Goal: Task Accomplishment & Management: Manage account settings

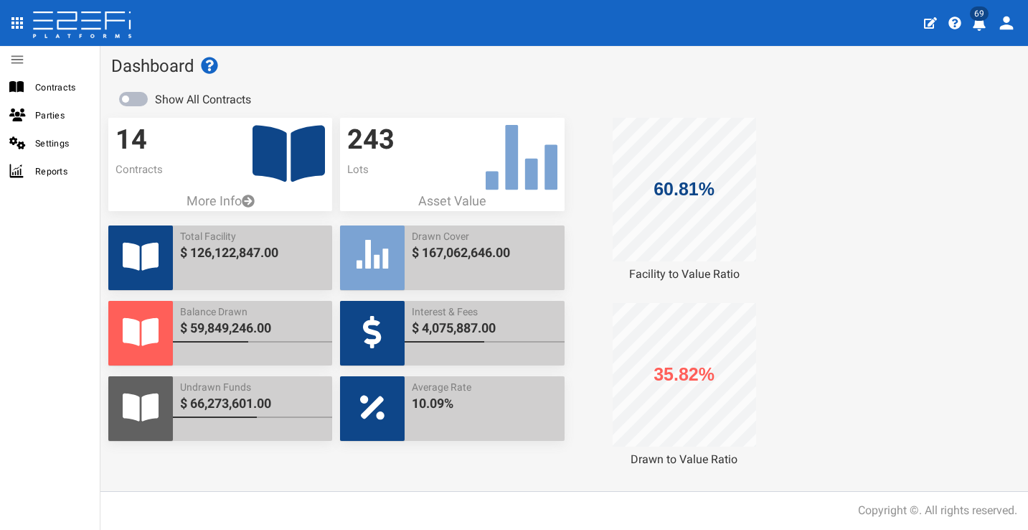
click at [987, 27] on button "69" at bounding box center [981, 21] width 28 height 35
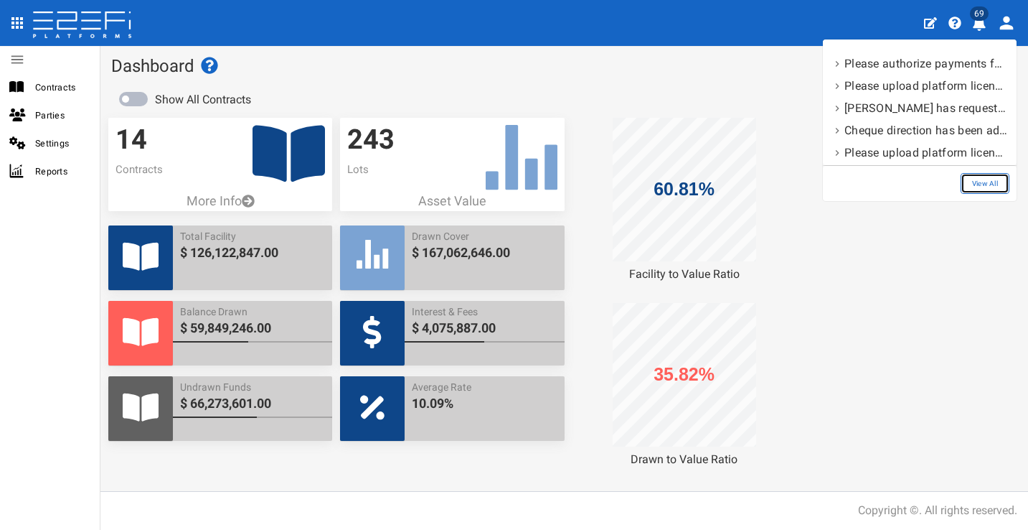
click at [986, 187] on link "View All" at bounding box center [985, 183] width 49 height 21
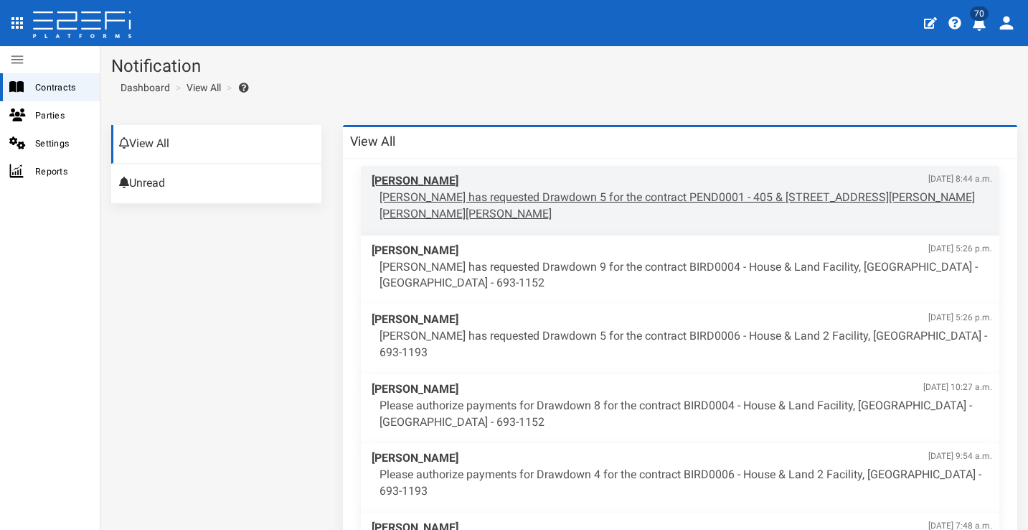
click at [542, 195] on p "[PERSON_NAME] has requested Drawdown 5 for the contract PEND0001 - 405 & [STREE…" at bounding box center [686, 205] width 613 height 33
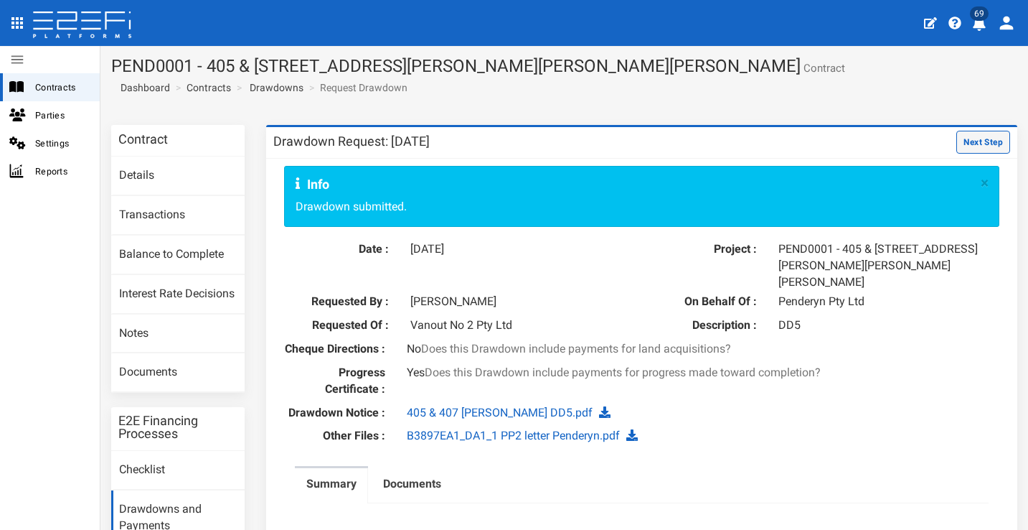
click at [956, 136] on button "Next Step" at bounding box center [983, 142] width 54 height 23
click at [977, 147] on button "Next Step" at bounding box center [983, 142] width 54 height 23
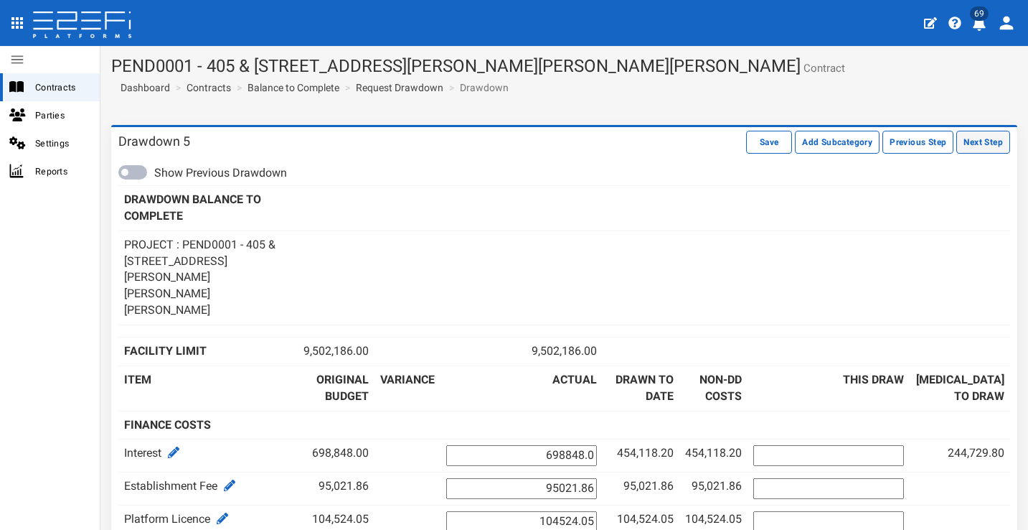
click at [968, 149] on button "Next Step" at bounding box center [983, 142] width 54 height 23
click at [979, 141] on button "Next Step" at bounding box center [983, 142] width 54 height 23
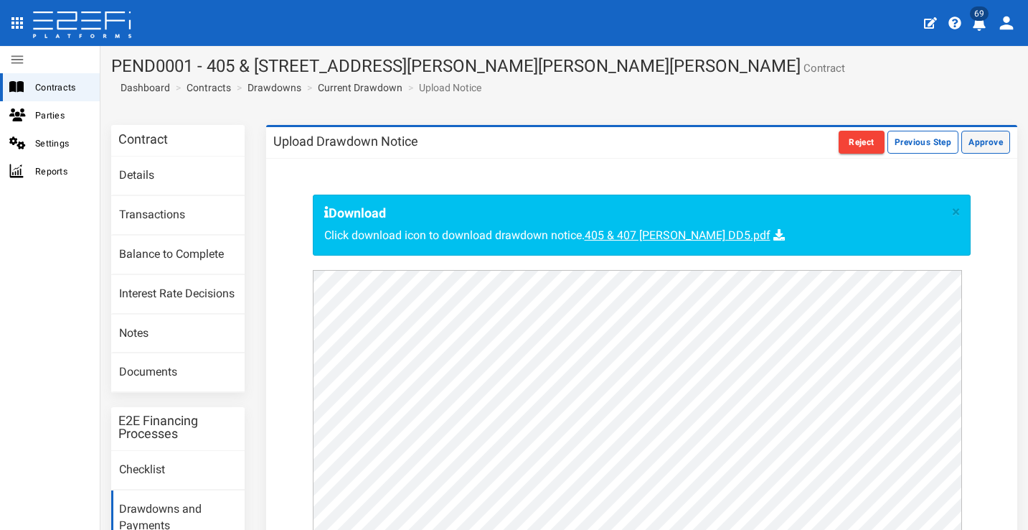
click at [978, 144] on button "Approve" at bounding box center [986, 142] width 49 height 23
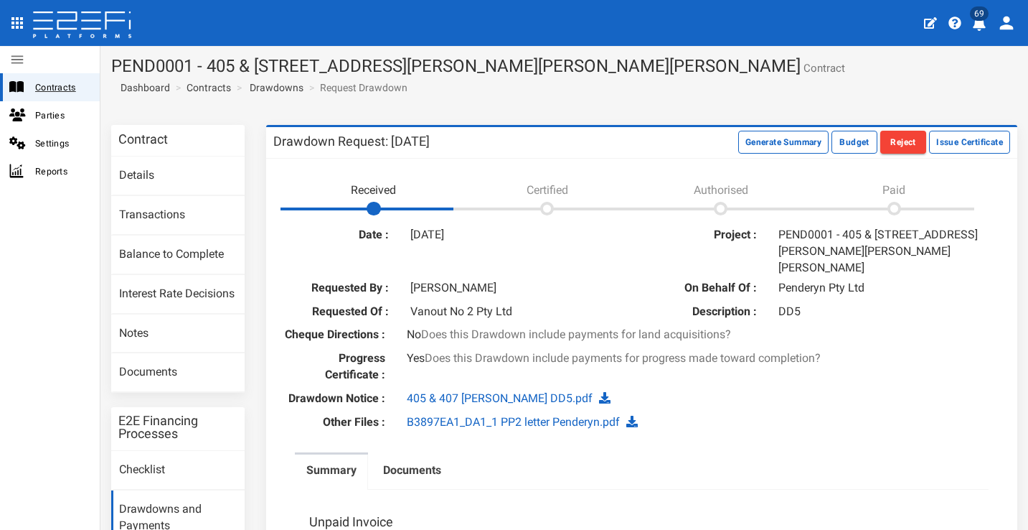
click at [60, 90] on span "Contracts" at bounding box center [61, 87] width 53 height 17
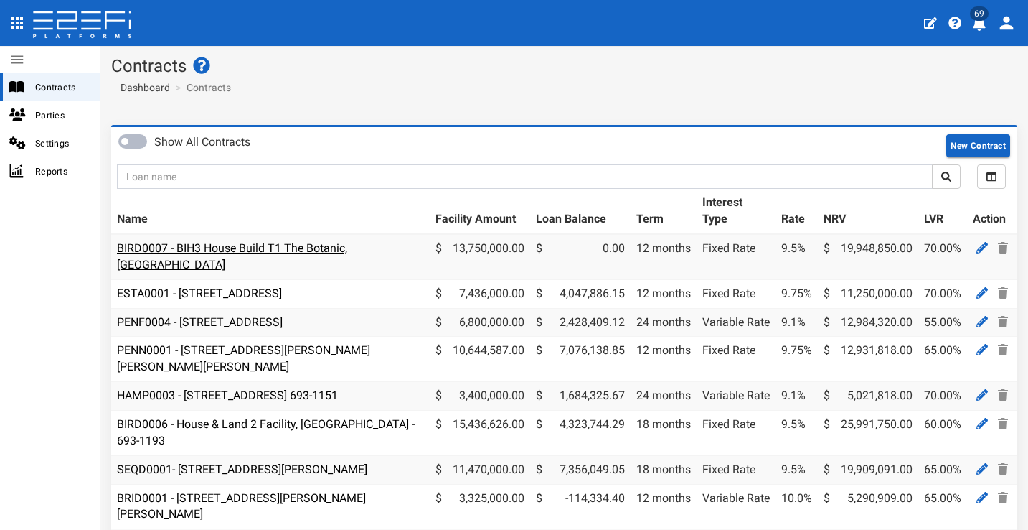
click at [266, 248] on link "BIRD0007 - BIH3 House Build T1 The Botanic, [GEOGRAPHIC_DATA]" at bounding box center [232, 256] width 230 height 30
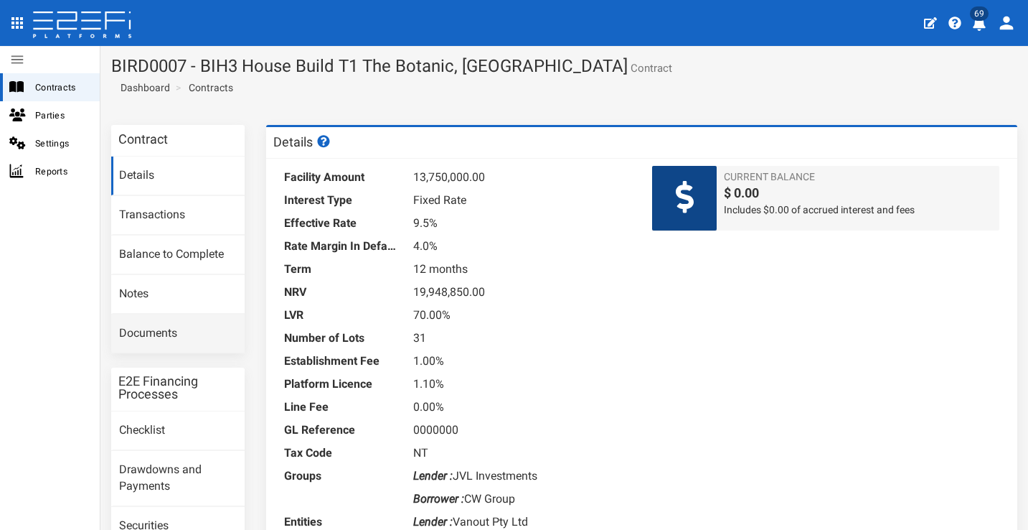
click at [185, 329] on link "Documents" at bounding box center [177, 333] width 133 height 39
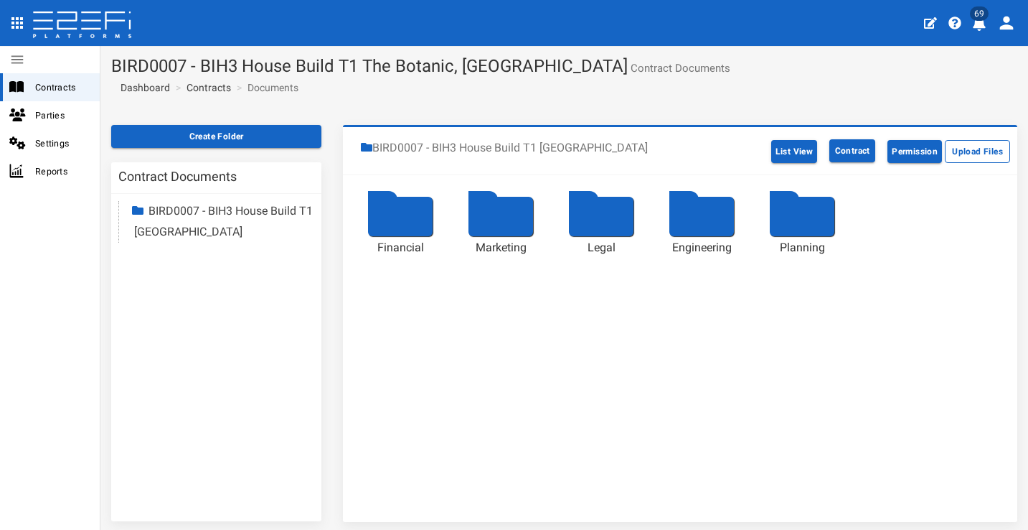
click at [412, 219] on div at bounding box center [400, 216] width 65 height 39
click at [415, 224] on div at bounding box center [400, 216] width 65 height 39
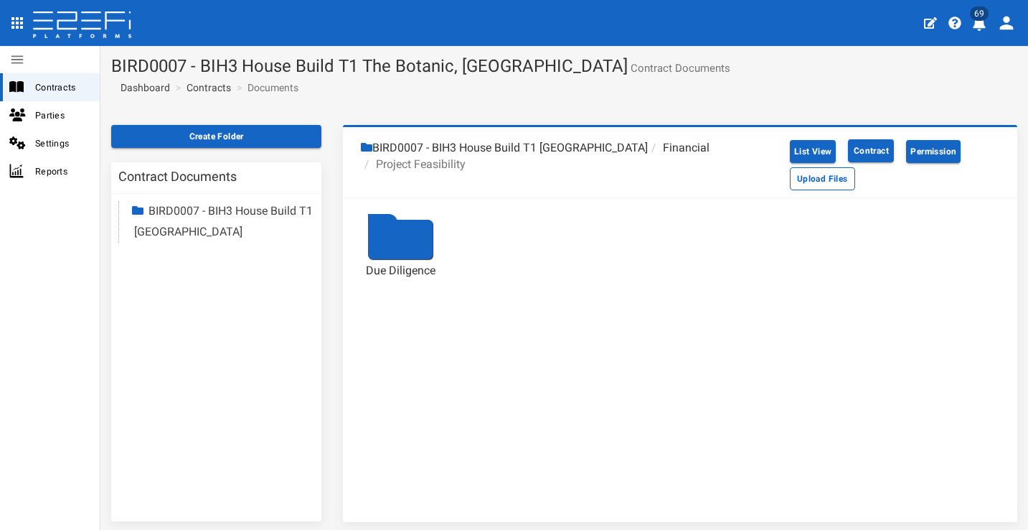
click at [422, 231] on div at bounding box center [400, 239] width 65 height 39
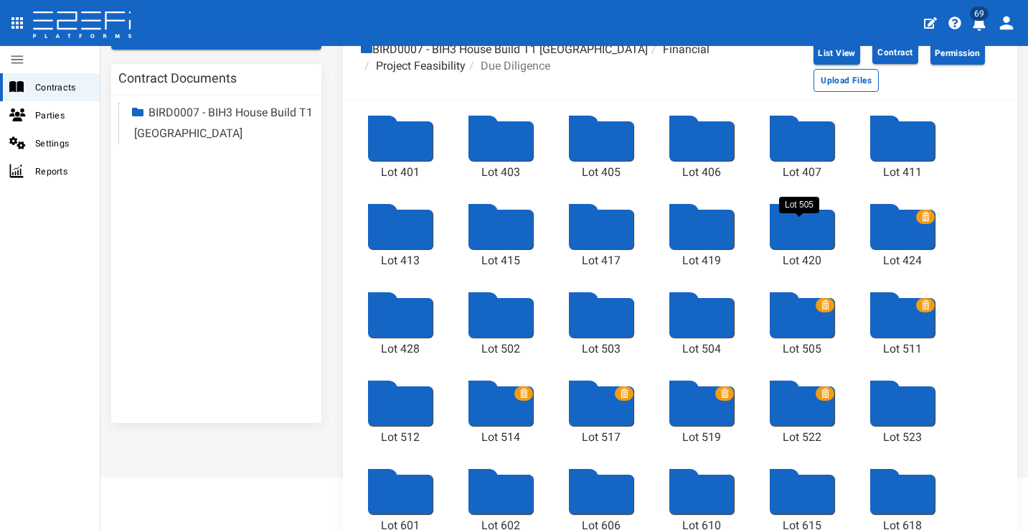
scroll to position [271, 0]
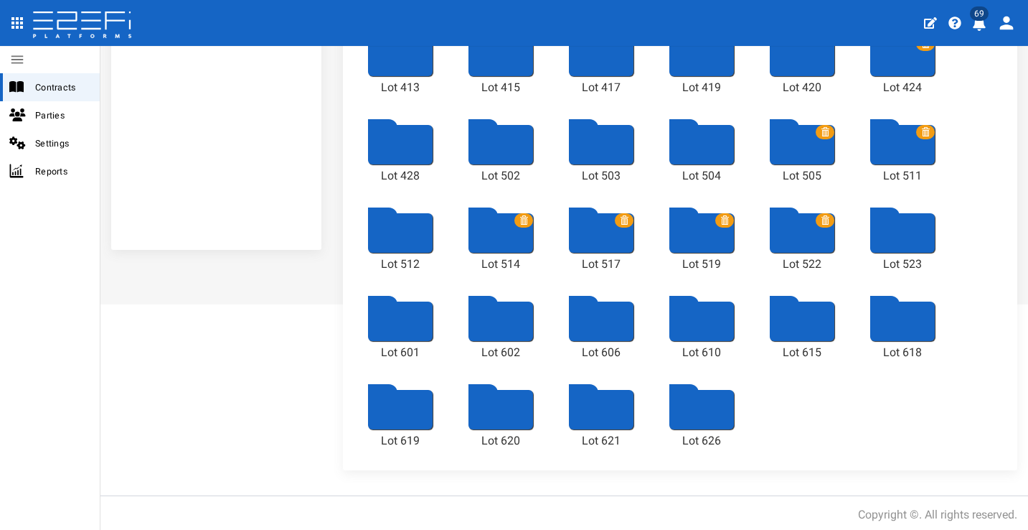
click at [586, 401] on div at bounding box center [601, 409] width 65 height 39
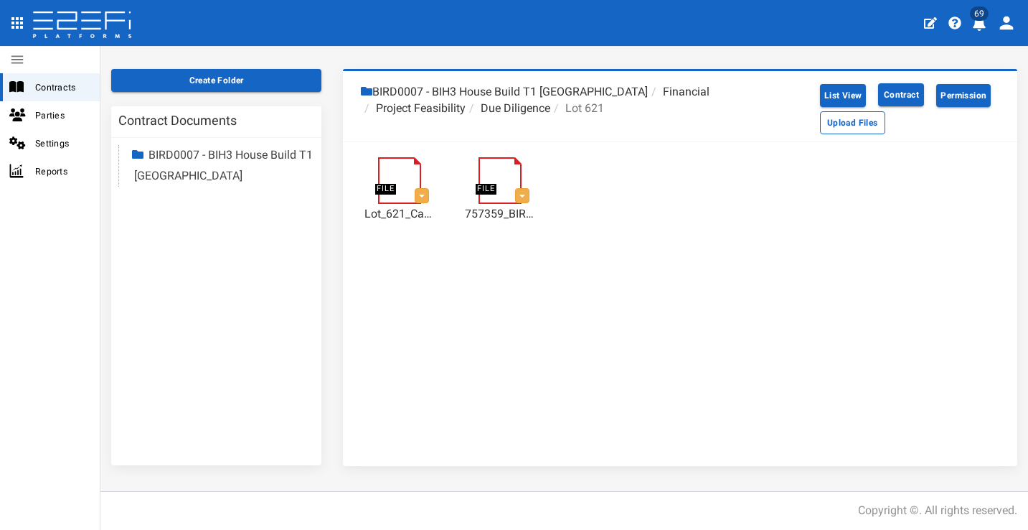
scroll to position [55, 0]
click at [829, 92] on button "List View" at bounding box center [843, 96] width 47 height 23
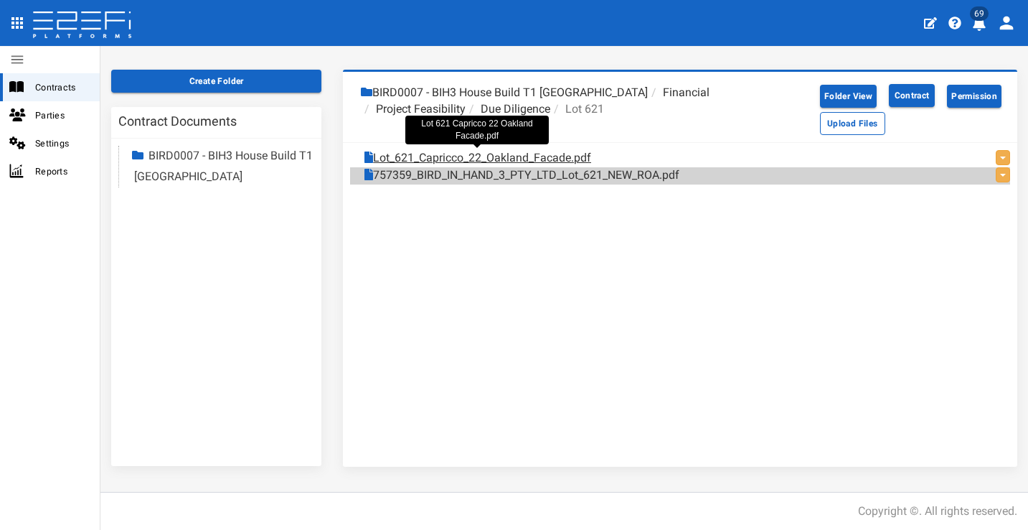
click at [472, 151] on link "Lot_621_Capricco_22_Oakland_Facade.pdf" at bounding box center [478, 158] width 227 height 17
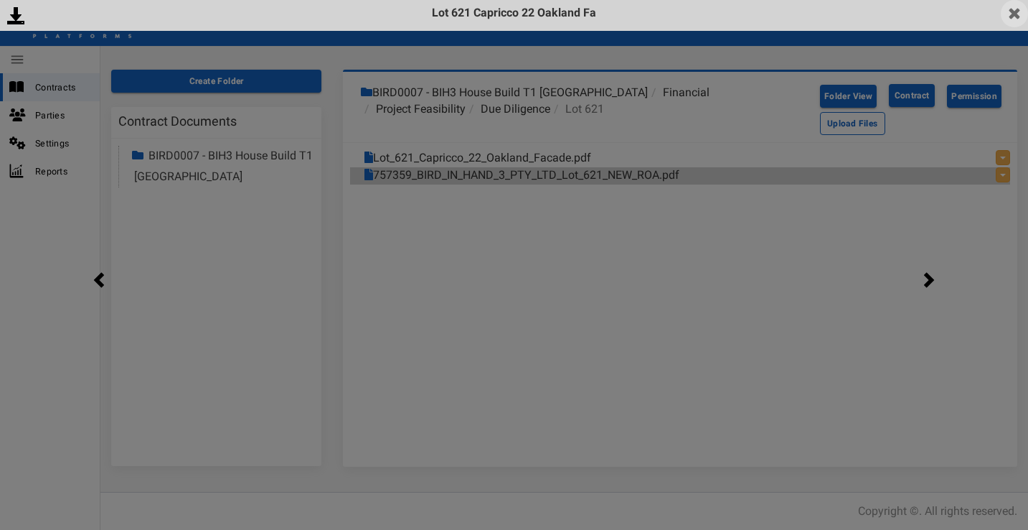
click at [1020, 22] on img at bounding box center [1014, 13] width 27 height 27
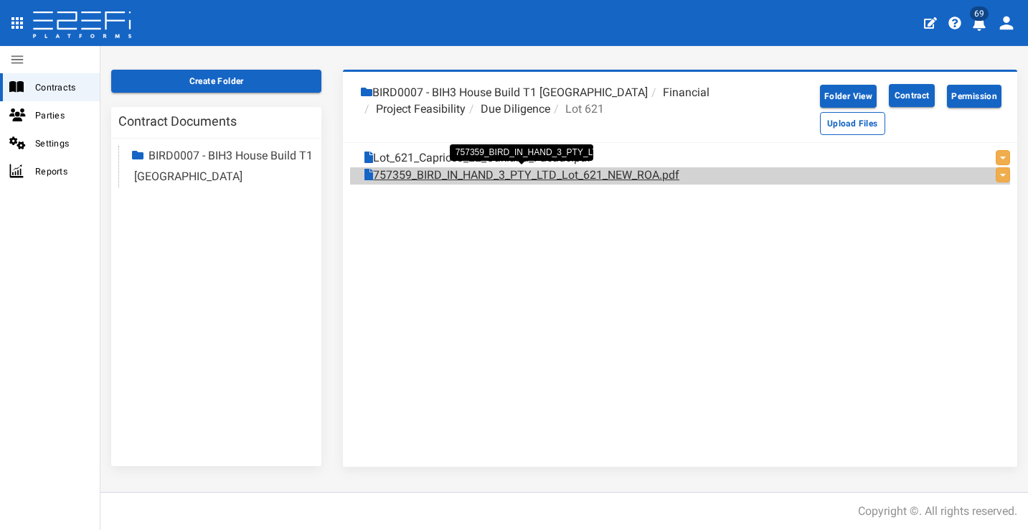
click at [519, 169] on link "757359_BIRD_IN_HAND_3_PTY_LTD_Lot_621_NEW_ROA.pdf" at bounding box center [522, 175] width 315 height 17
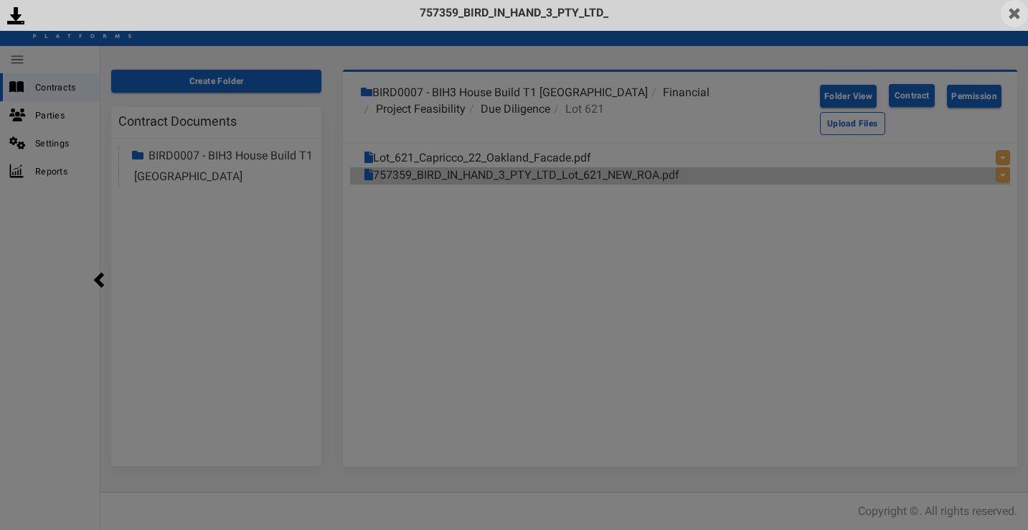
click at [1017, 14] on img at bounding box center [1014, 13] width 27 height 27
